Goal: Task Accomplishment & Management: Use online tool/utility

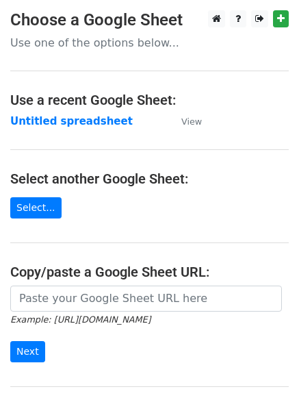
click at [83, 125] on strong "Untitled spreadsheet" at bounding box center [71, 121] width 123 height 12
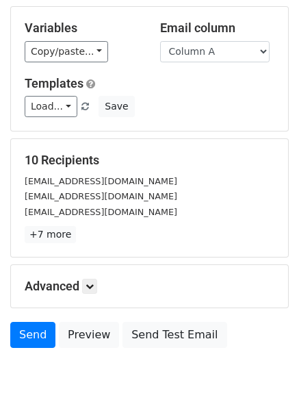
scroll to position [132, 0]
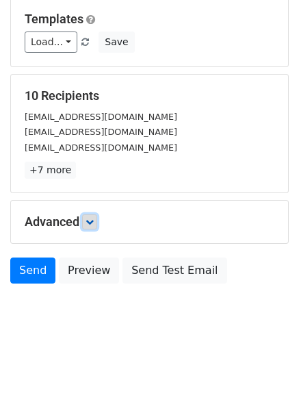
click at [93, 221] on icon at bounding box center [90, 222] width 8 height 8
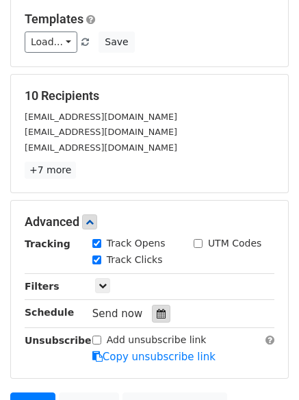
click at [152, 319] on div at bounding box center [161, 314] width 18 height 18
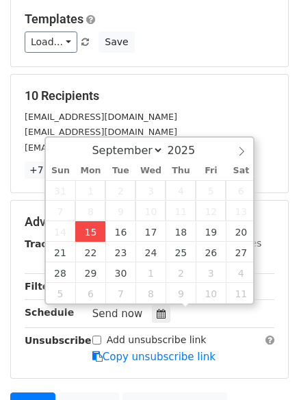
type input "2025-09-15 12:00"
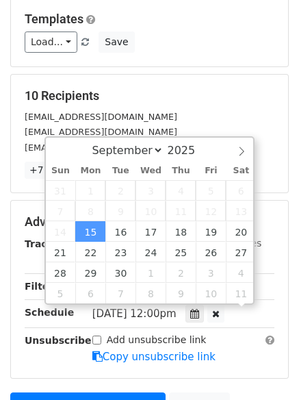
scroll to position [1, 0]
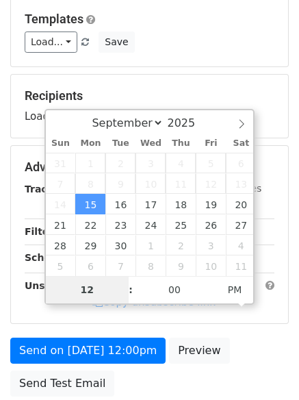
type input "4"
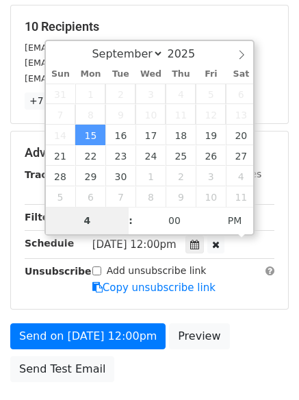
scroll to position [299, 0]
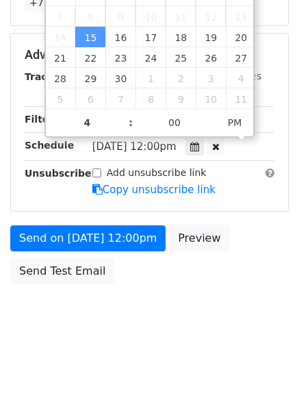
type input "2025-09-15 16:00"
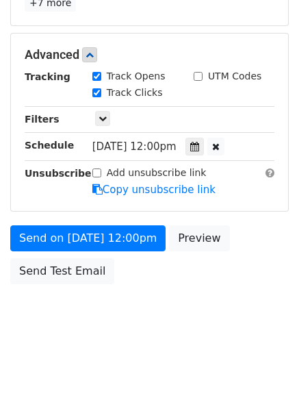
click at [131, 219] on form "Variables Copy/paste... {{Column A}} {{Column B}} {{Column C}} {{Column D}} {{C…" at bounding box center [149, 33] width 279 height 516
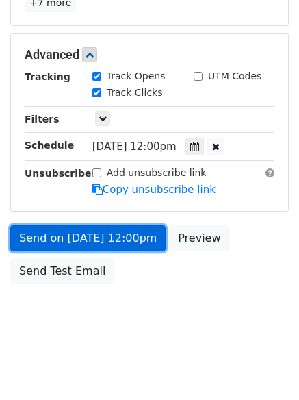
click at [121, 235] on link "Send on Sep 15 at 12:00pm" at bounding box center [87, 238] width 155 height 26
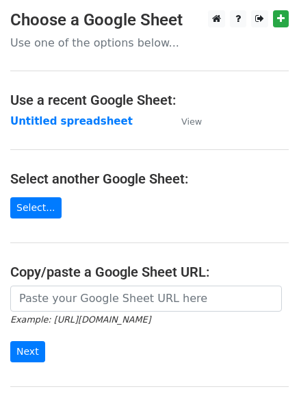
click at [88, 118] on strong "Untitled spreadsheet" at bounding box center [71, 121] width 123 height 12
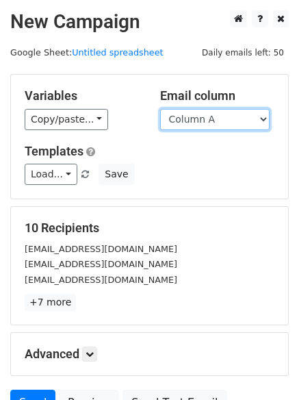
click at [224, 119] on select "Column A Column B Column C Column D Column E" at bounding box center [215, 119] width 110 height 21
select select "Column B"
click at [160, 109] on select "Column A Column B Column C Column D Column E" at bounding box center [215, 119] width 110 height 21
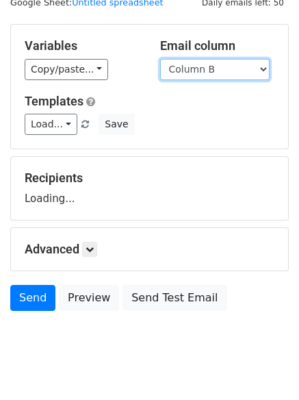
scroll to position [77, 0]
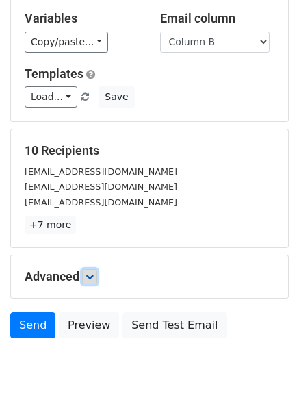
click at [94, 277] on icon at bounding box center [90, 277] width 8 height 8
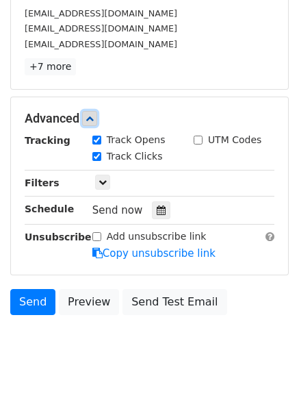
scroll to position [250, 0]
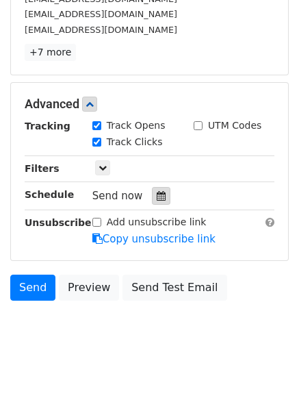
click at [157, 197] on icon at bounding box center [161, 196] width 9 height 10
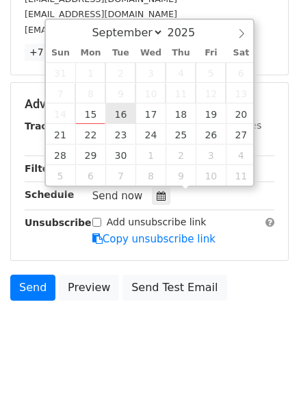
type input "2025-09-16 12:00"
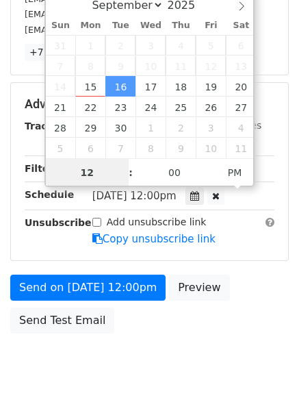
scroll to position [1, 0]
type input "5"
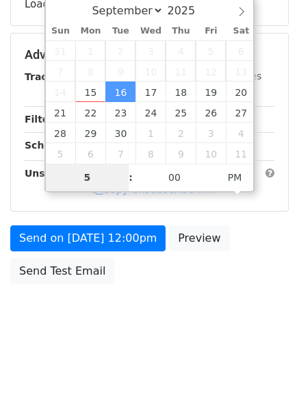
scroll to position [250, 0]
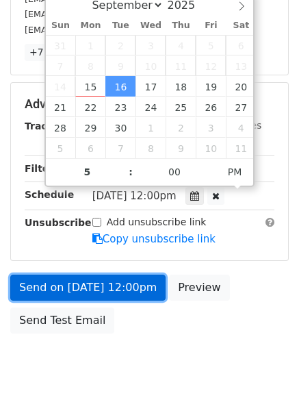
type input "2025-09-16 17:00"
click at [127, 294] on link "Send on Sep 16 at 12:00pm" at bounding box center [87, 288] width 155 height 26
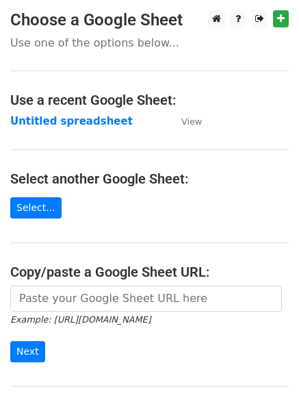
click at [79, 114] on td "Untitled spreadsheet" at bounding box center [89, 122] width 158 height 16
click at [79, 124] on strong "Untitled spreadsheet" at bounding box center [71, 121] width 123 height 12
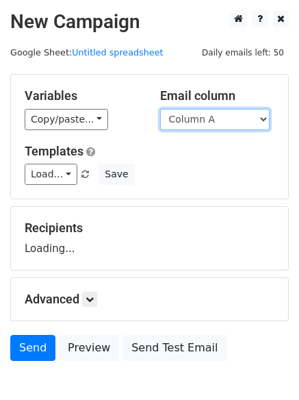
drag, startPoint x: 0, startPoint y: 0, endPoint x: 202, endPoint y: 119, distance: 234.3
click at [202, 119] on select "Column A Column B Column C Column D Column E" at bounding box center [215, 119] width 110 height 21
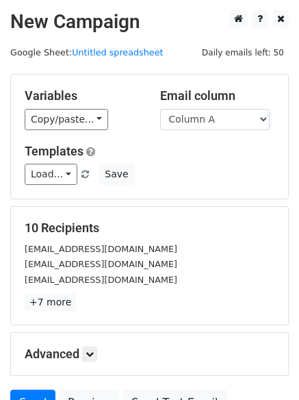
click at [201, 131] on div "Variables Copy/paste... {{Column A}} {{Column B}} {{Column C}} {{Column D}} {{C…" at bounding box center [149, 137] width 277 height 124
click at [213, 112] on select "Column A Column B Column C Column D Column E" at bounding box center [215, 119] width 110 height 21
select select "Column C"
click at [160, 109] on select "Column A Column B Column C Column D Column E" at bounding box center [215, 119] width 110 height 21
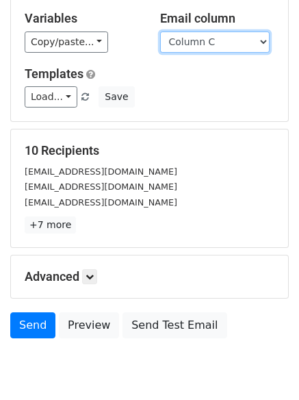
scroll to position [132, 0]
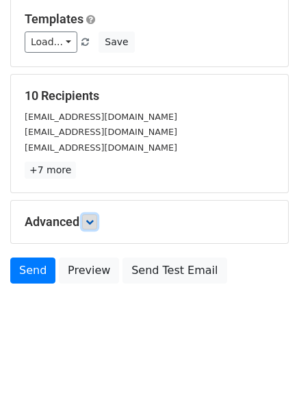
click at [92, 223] on icon at bounding box center [90, 222] width 8 height 8
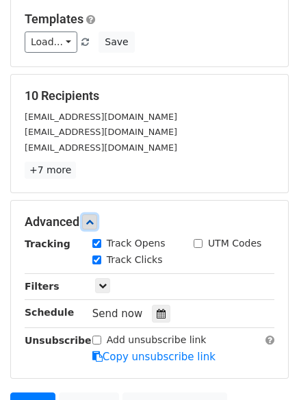
scroll to position [263, 0]
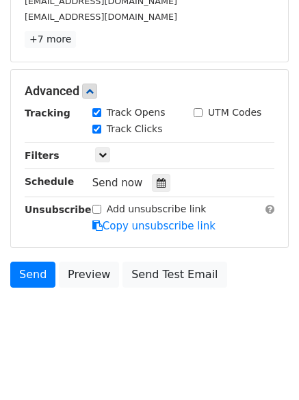
click at [155, 172] on div "Tracking Track Opens UTM Codes Track Clicks Filters Only include spreadsheet ro…" at bounding box center [150, 169] width 250 height 128
click at [157, 179] on icon at bounding box center [161, 183] width 9 height 10
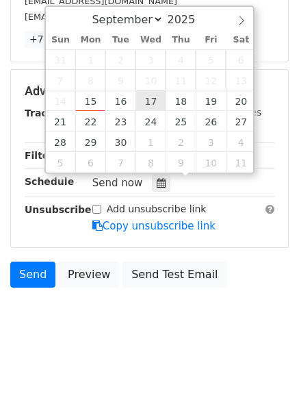
type input "2025-09-17 12:00"
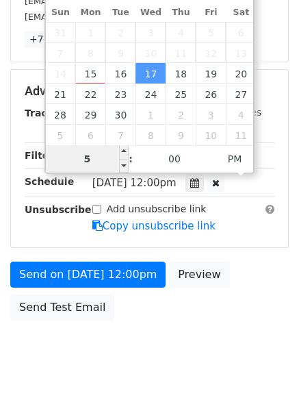
click at [100, 154] on input "5" at bounding box center [88, 158] width 84 height 27
type input "6"
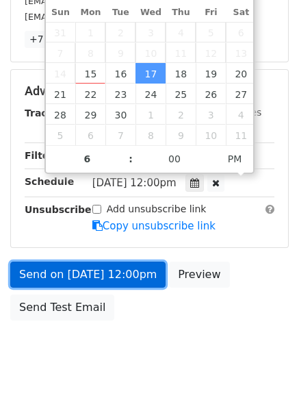
type input "2025-09-17 18:00"
click at [108, 279] on link "Send on Sep 17 at 12:00pm" at bounding box center [87, 275] width 155 height 26
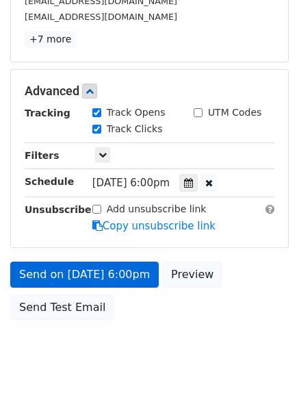
scroll to position [245, 0]
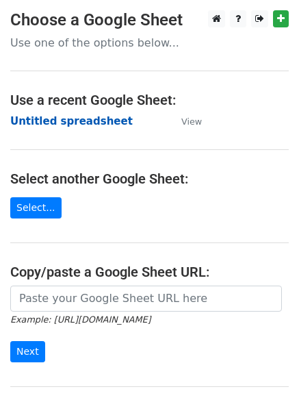
click at [65, 127] on strong "Untitled spreadsheet" at bounding box center [71, 121] width 123 height 12
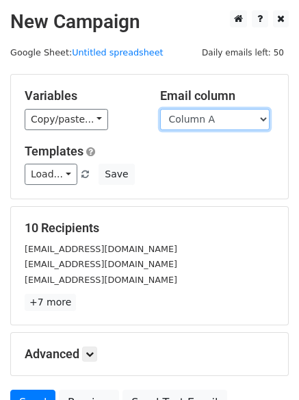
click at [215, 125] on select "Column A Column B Column C Column D Column E" at bounding box center [215, 119] width 110 height 21
select select "Column D"
click at [160, 109] on select "Column A Column B Column C Column D Column E" at bounding box center [215, 119] width 110 height 21
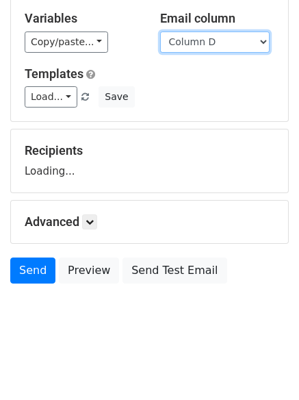
scroll to position [77, 0]
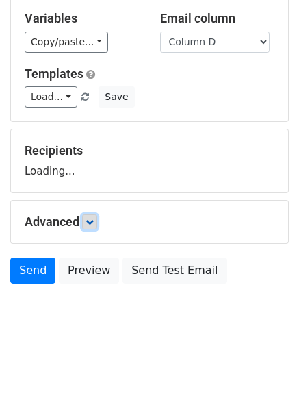
click at [97, 221] on link at bounding box center [89, 221] width 15 height 15
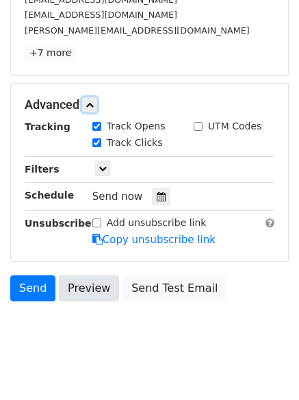
scroll to position [252, 0]
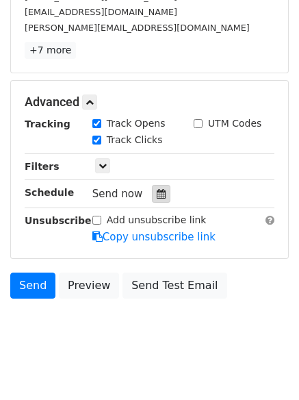
click at [157, 196] on icon at bounding box center [161, 194] width 9 height 10
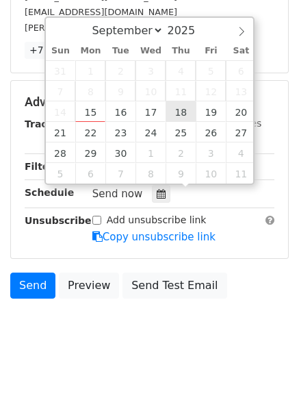
type input "2025-09-18 12:00"
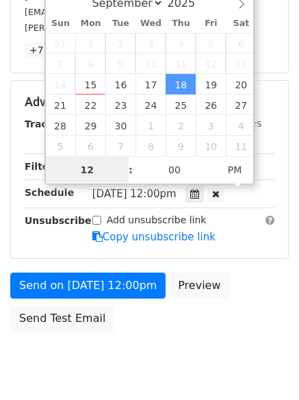
type input "7"
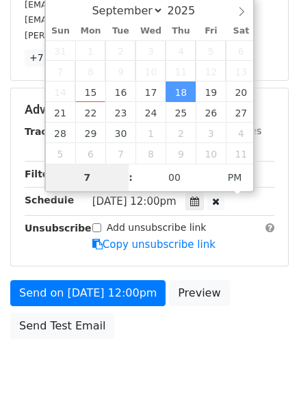
scroll to position [252, 0]
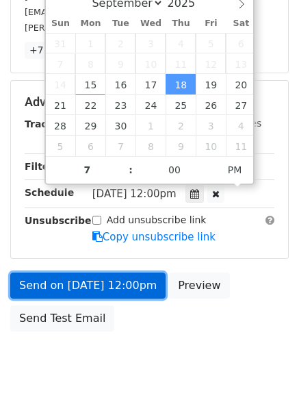
type input "2025-09-18 19:00"
click at [129, 292] on link "Send on Sep 18 at 12:00pm" at bounding box center [87, 286] width 155 height 26
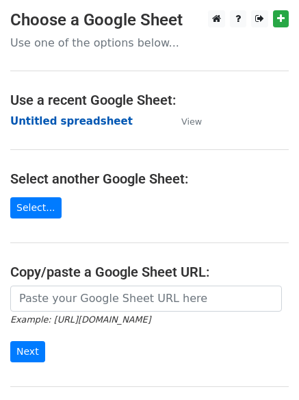
click at [84, 122] on strong "Untitled spreadsheet" at bounding box center [71, 121] width 123 height 12
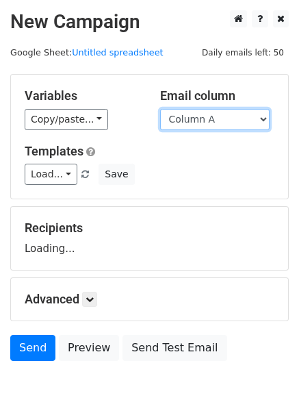
drag, startPoint x: 0, startPoint y: 0, endPoint x: 201, endPoint y: 114, distance: 231.0
click at [201, 114] on select "Column A Column B Column C Column D Column E" at bounding box center [215, 119] width 110 height 21
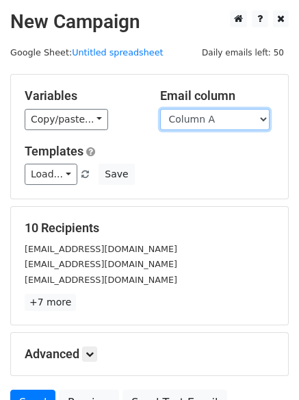
click at [209, 116] on select "Column A Column B Column C Column D Column E" at bounding box center [215, 119] width 110 height 21
select select "Column E"
click at [160, 109] on select "Column A Column B Column C Column D Column E" at bounding box center [215, 119] width 110 height 21
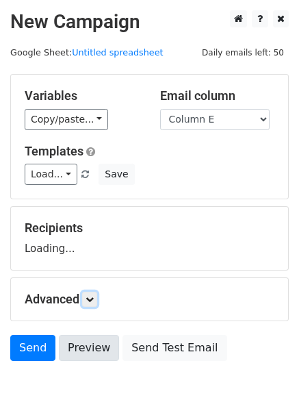
click at [91, 304] on link at bounding box center [89, 299] width 15 height 15
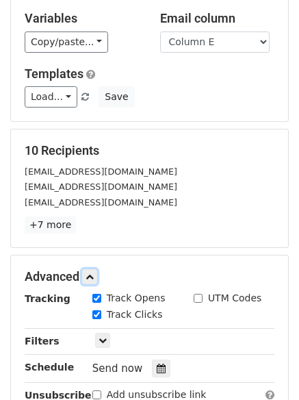
scroll to position [266, 0]
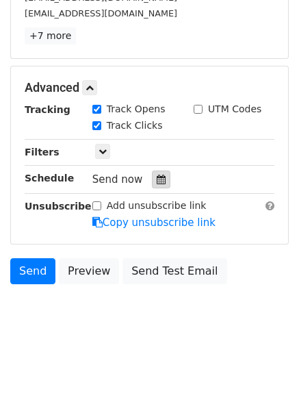
click at [157, 179] on icon at bounding box center [161, 180] width 9 height 10
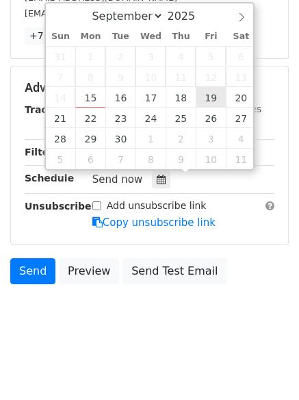
type input "[DATE] 12:00"
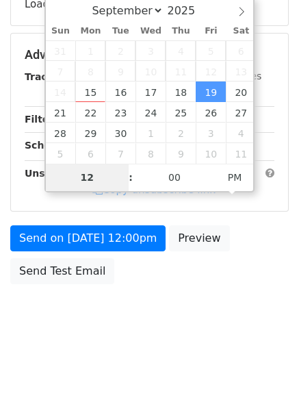
type input "8"
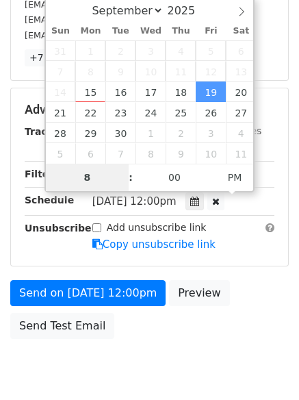
scroll to position [266, 0]
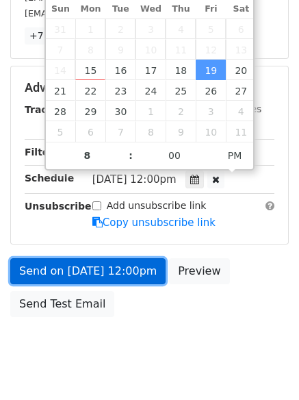
type input "[DATE] 20:00"
click at [127, 266] on link "Send on [DATE] 12:00pm" at bounding box center [87, 271] width 155 height 26
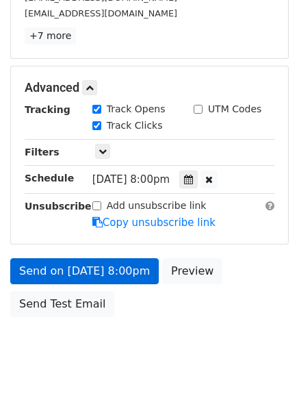
scroll to position [245, 0]
